Goal: Task Accomplishment & Management: Use online tool/utility

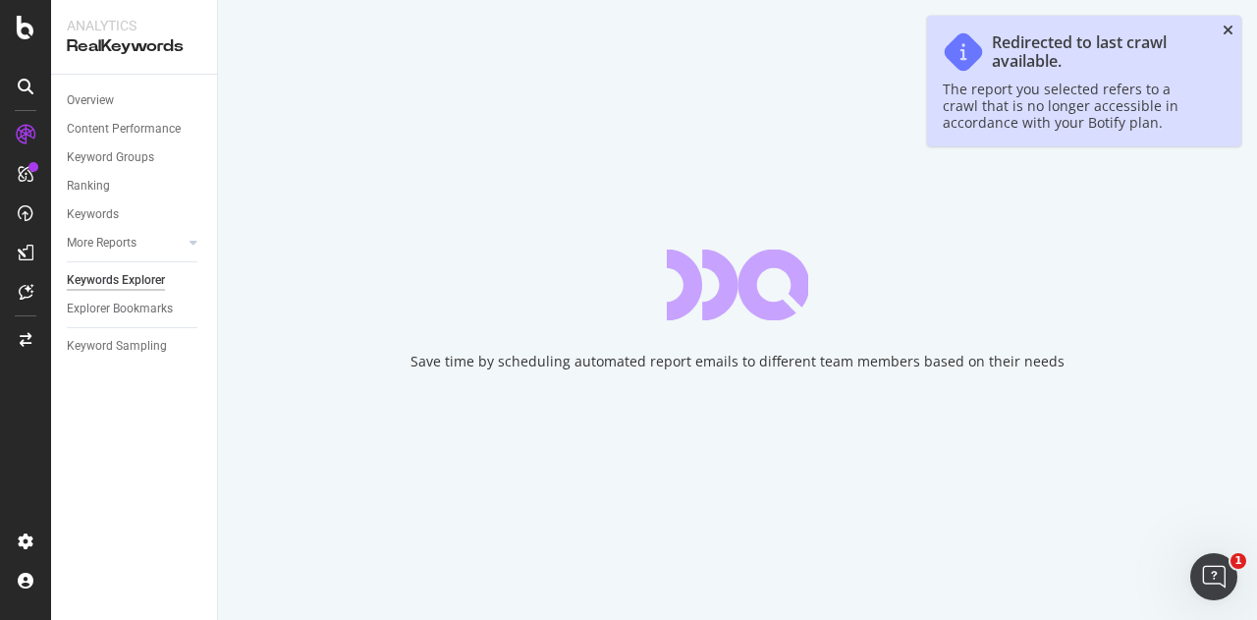
click at [1232, 25] on icon "close toast" at bounding box center [1228, 31] width 11 height 14
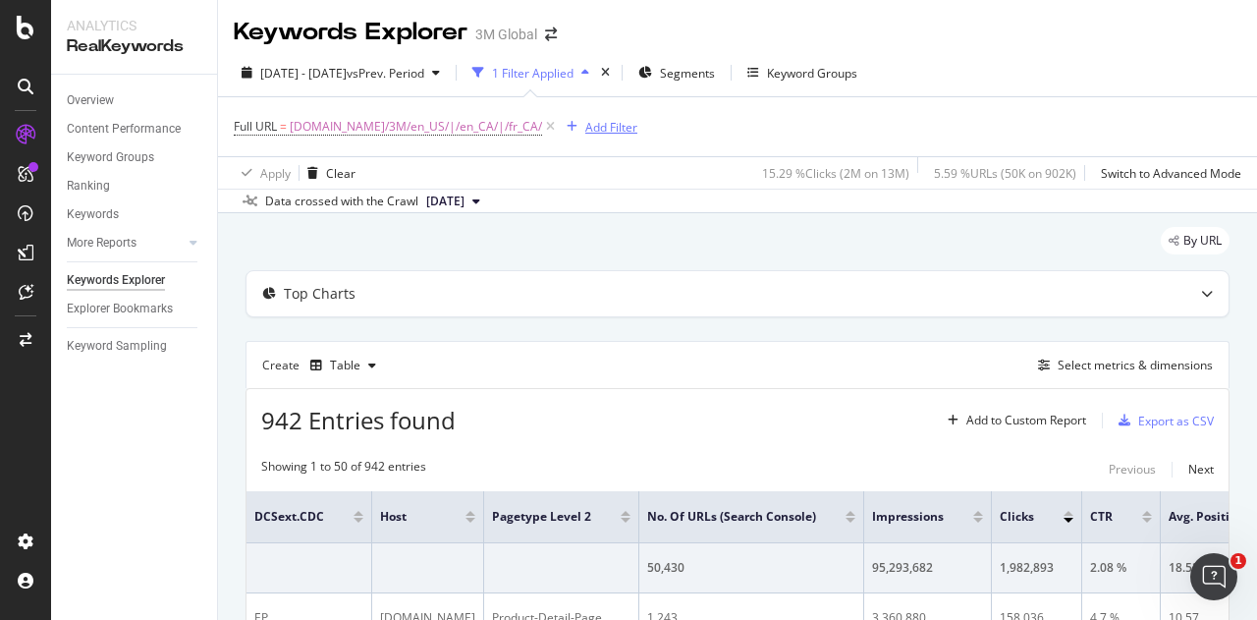
click at [591, 131] on div "Add Filter" at bounding box center [611, 127] width 52 height 17
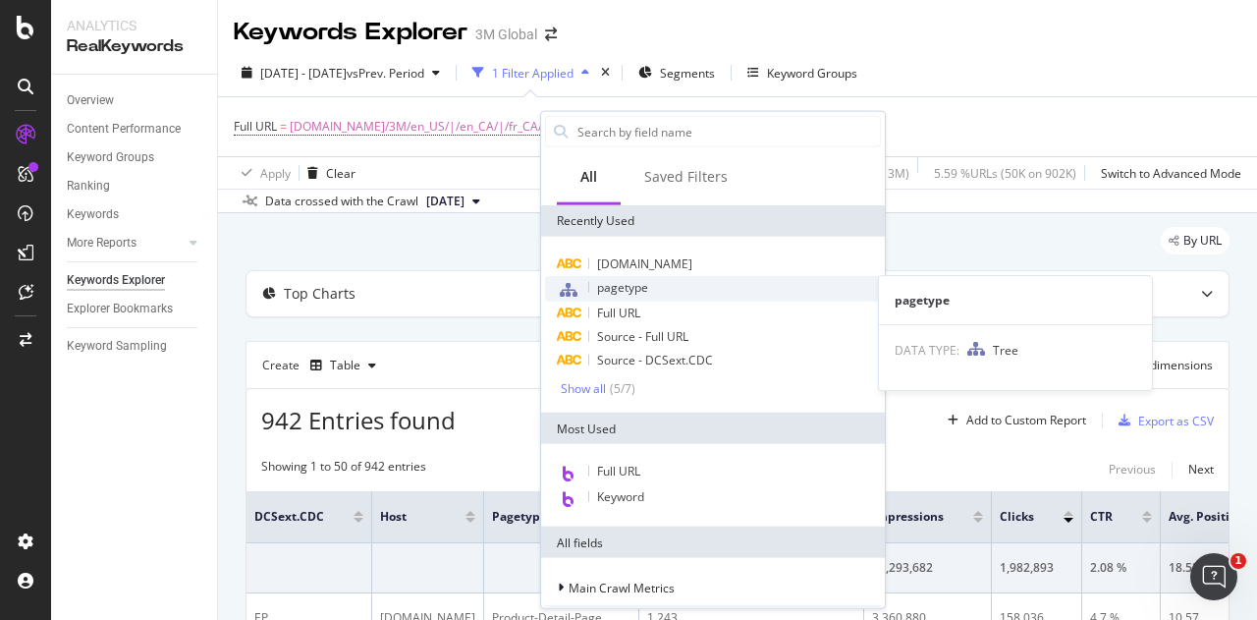
click at [621, 287] on span "pagetype" at bounding box center [622, 287] width 51 height 17
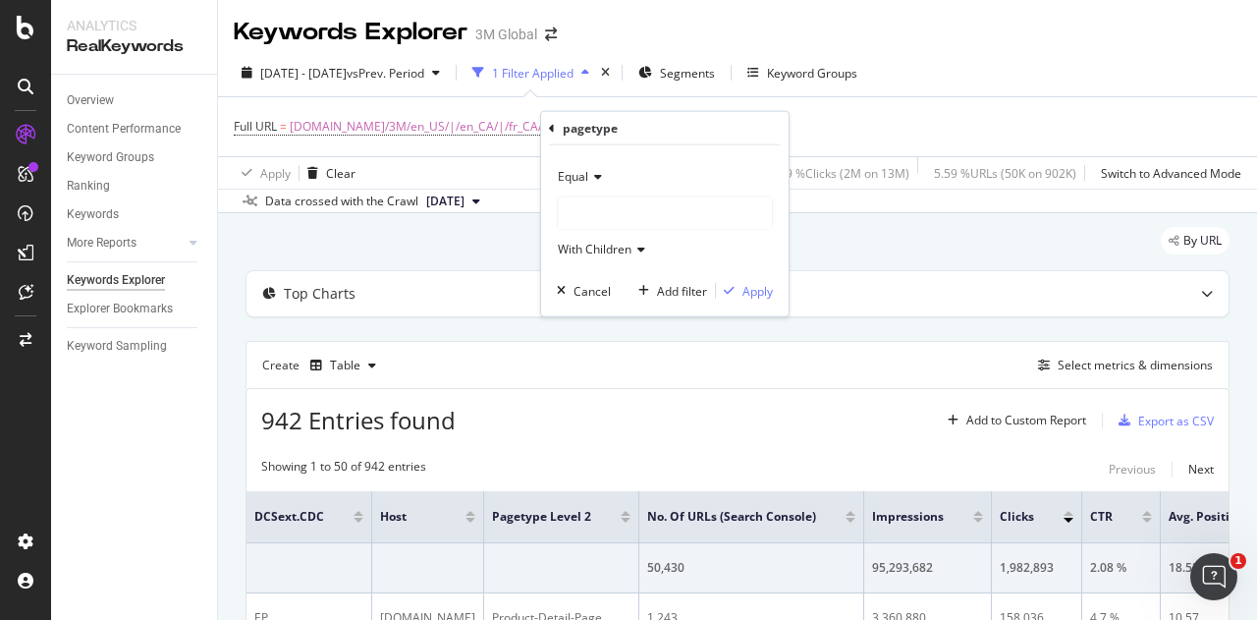
click at [585, 202] on div at bounding box center [665, 212] width 214 height 31
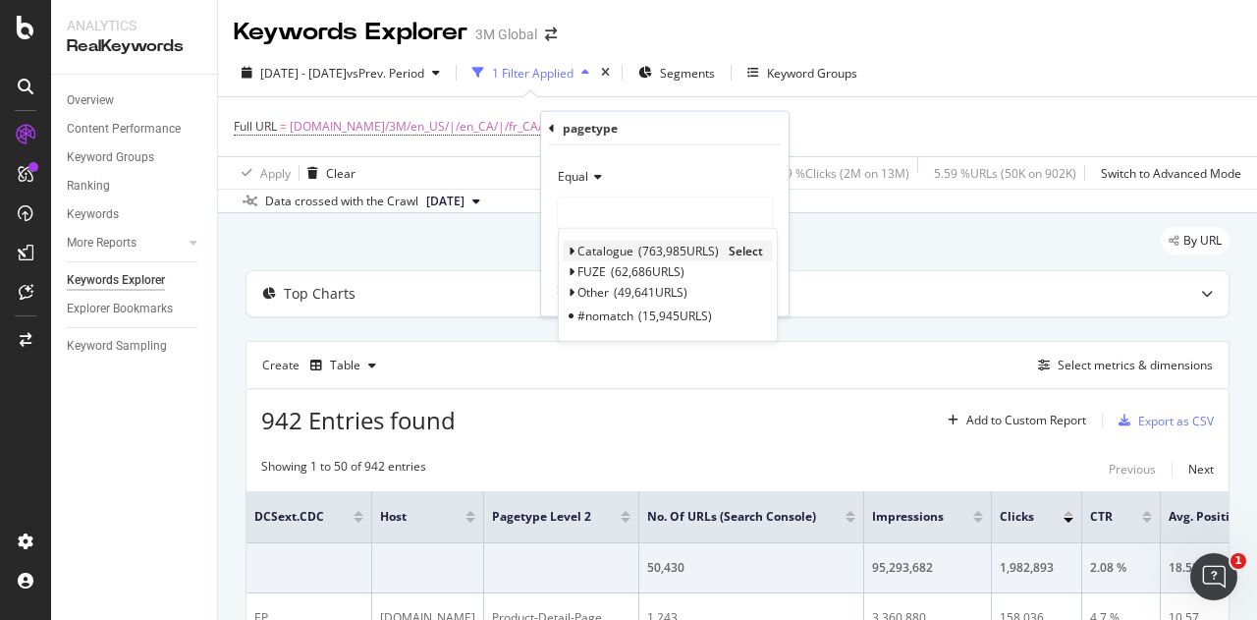
click at [570, 250] on icon at bounding box center [571, 251] width 7 height 12
